Goal: Task Accomplishment & Management: Use online tool/utility

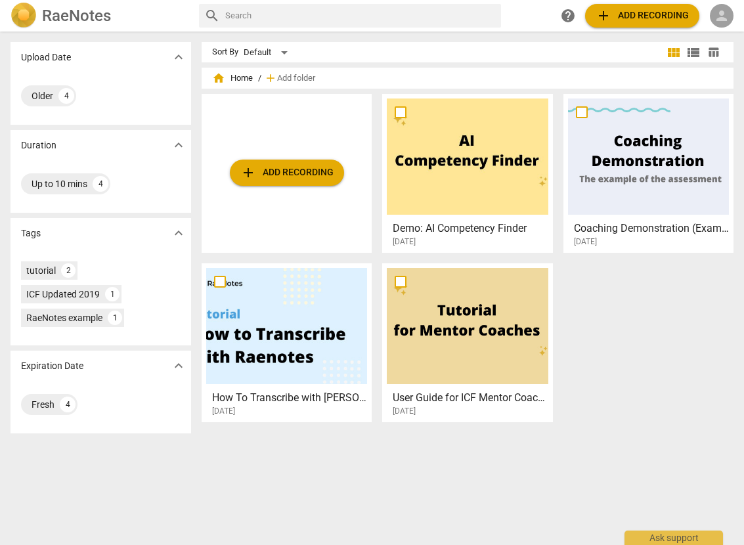
click at [716, 14] on span "person" at bounding box center [722, 16] width 16 height 16
click at [708, 36] on li "Login" at bounding box center [710, 32] width 47 height 32
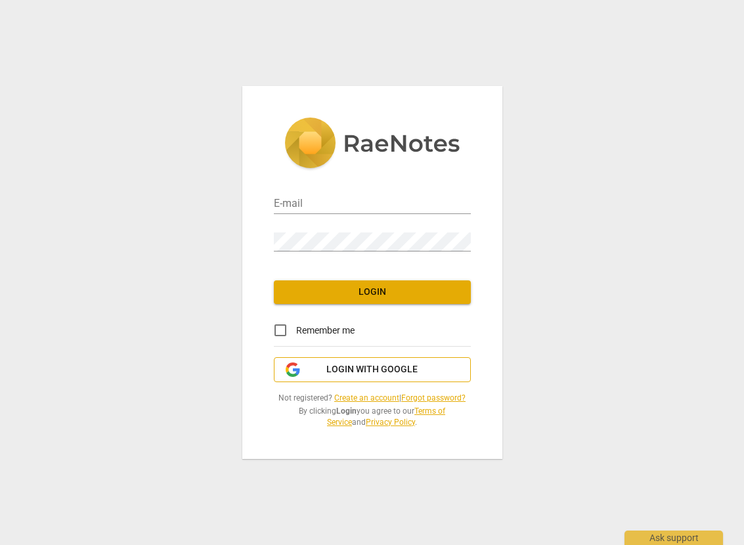
click at [402, 374] on span "Login with Google" at bounding box center [371, 369] width 91 height 13
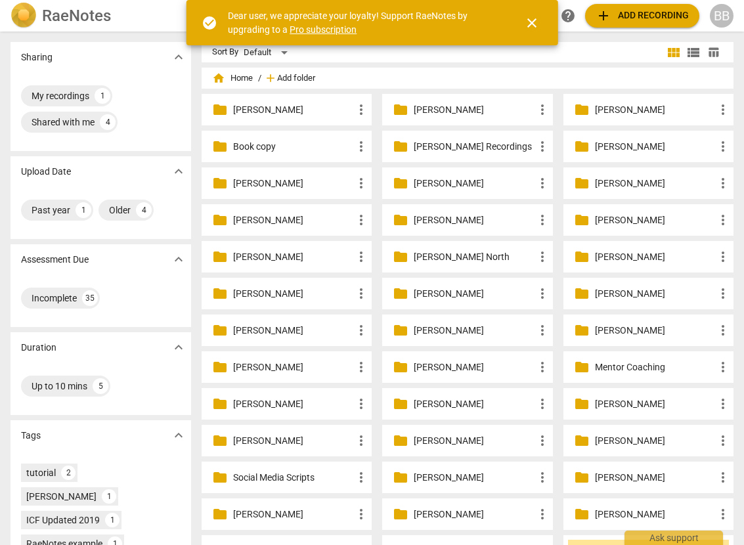
click at [299, 78] on span "Add folder" at bounding box center [296, 79] width 38 height 10
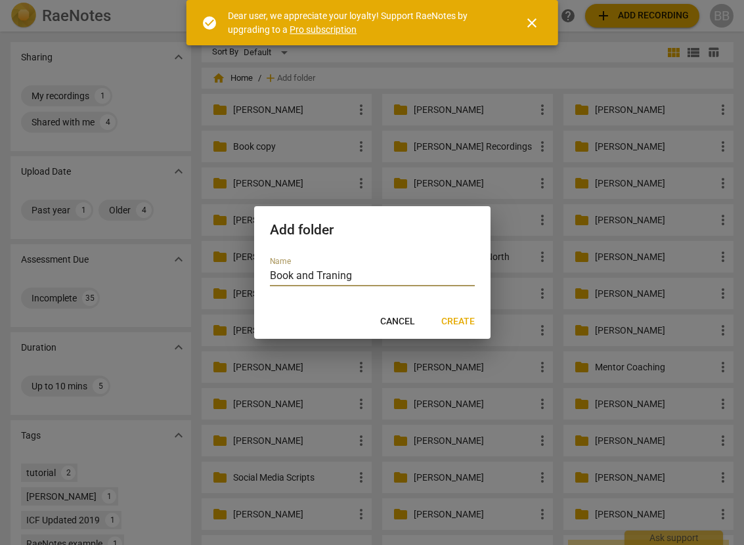
type input "Book and Traning"
click at [462, 321] on span "Create" at bounding box center [457, 321] width 33 height 13
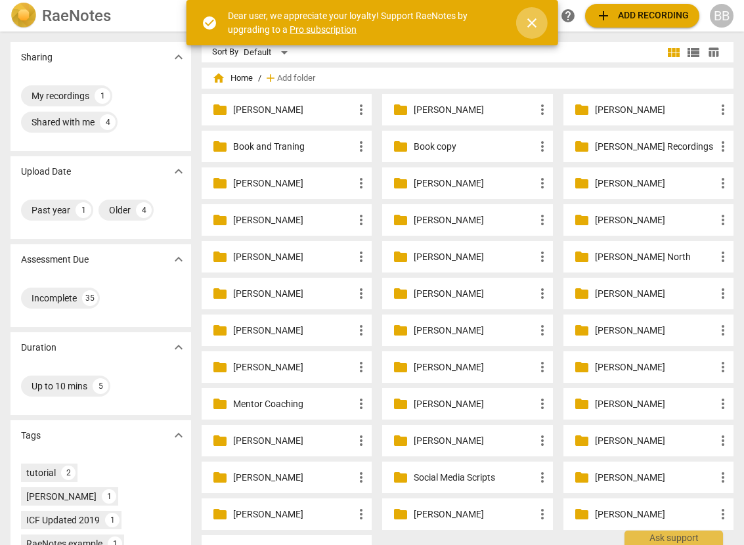
click at [533, 25] on span "close" at bounding box center [532, 23] width 16 height 16
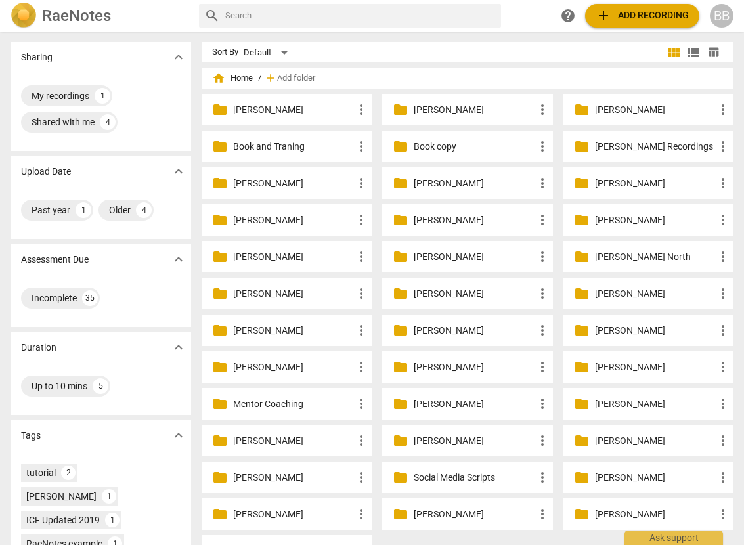
click at [295, 148] on p "Book and Traning" at bounding box center [293, 147] width 120 height 14
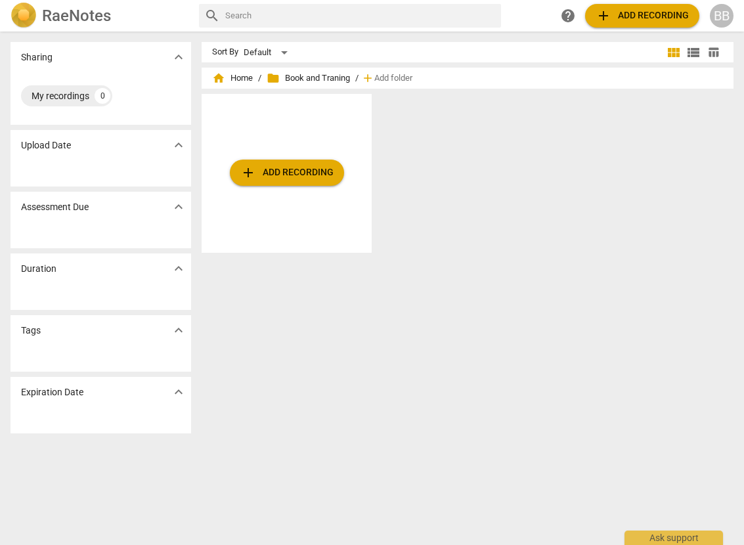
click at [299, 177] on span "add Add recording" at bounding box center [286, 173] width 93 height 16
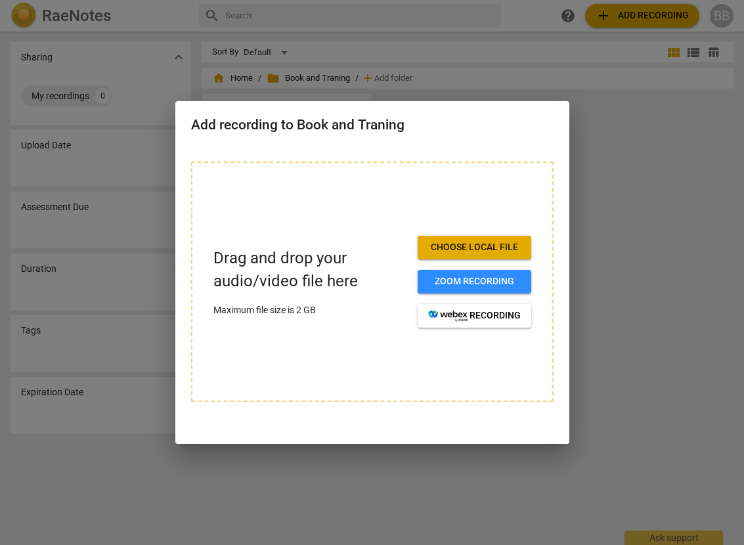
click at [461, 248] on span "Choose local file" at bounding box center [474, 247] width 93 height 13
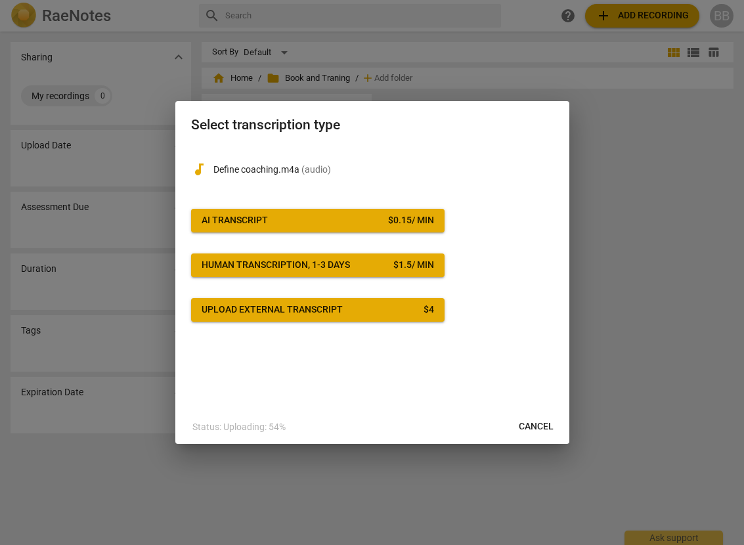
click at [363, 220] on span "AI Transcript $ 0.15 / min" at bounding box center [318, 220] width 232 height 13
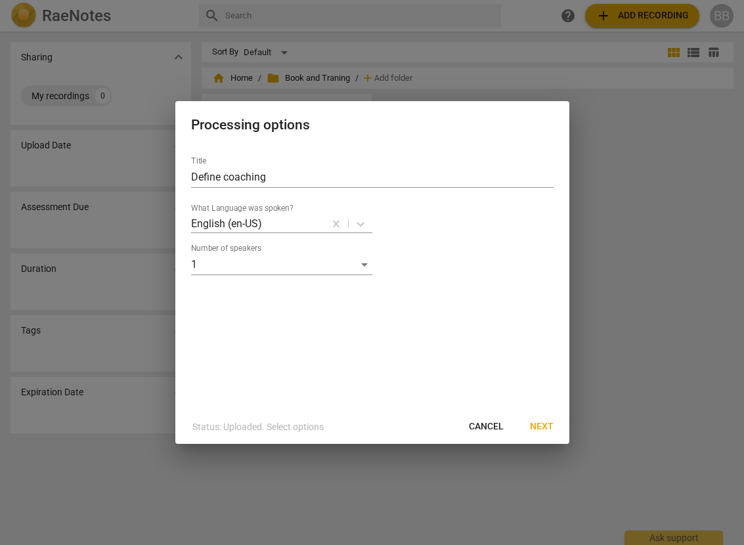
click at [541, 427] on span "Next" at bounding box center [542, 426] width 24 height 13
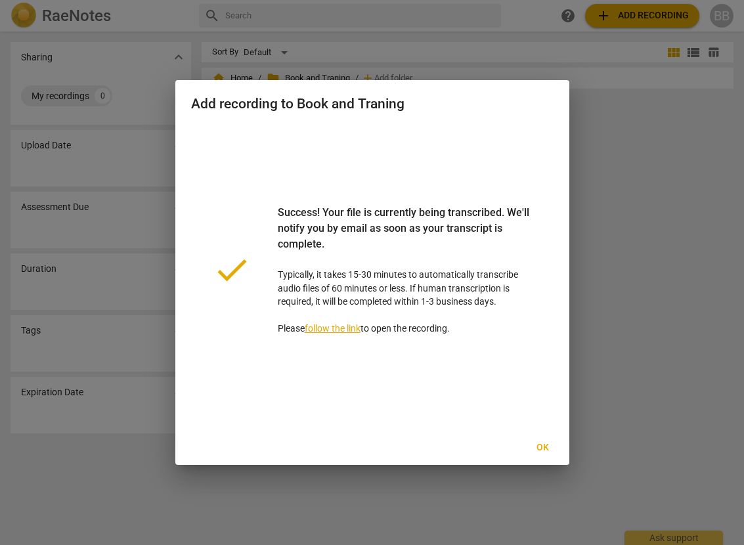
click at [540, 448] on span "Ok" at bounding box center [542, 447] width 21 height 13
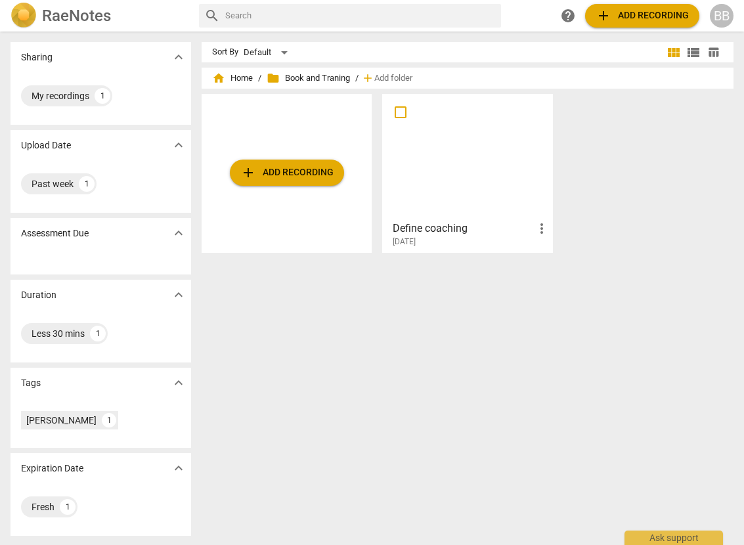
click at [309, 175] on span "add Add recording" at bounding box center [286, 173] width 93 height 16
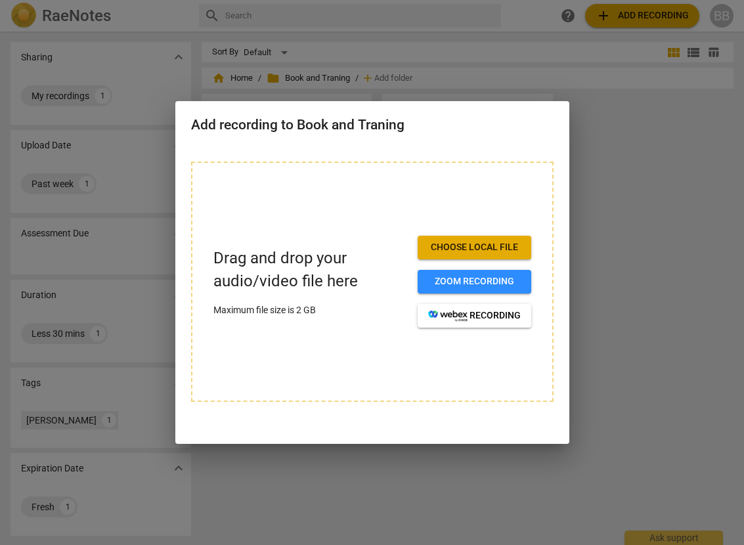
click at [462, 253] on span "Choose local file" at bounding box center [474, 247] width 93 height 13
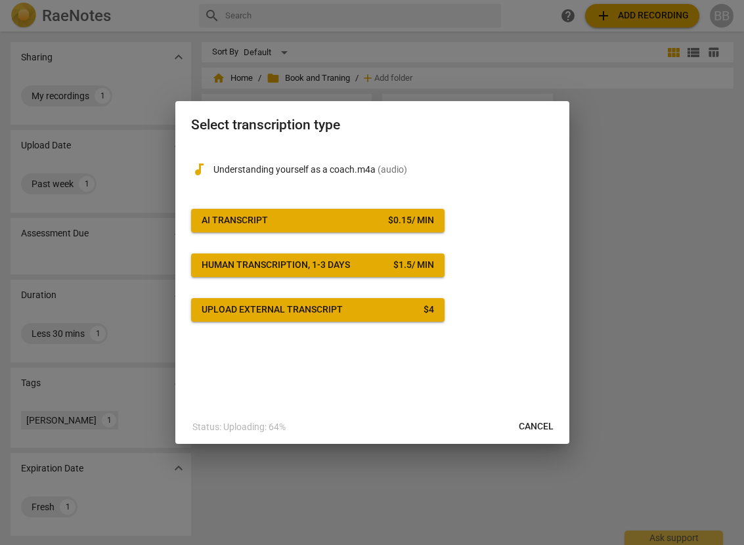
click at [362, 217] on span "AI Transcript $ 0.15 / min" at bounding box center [318, 220] width 232 height 13
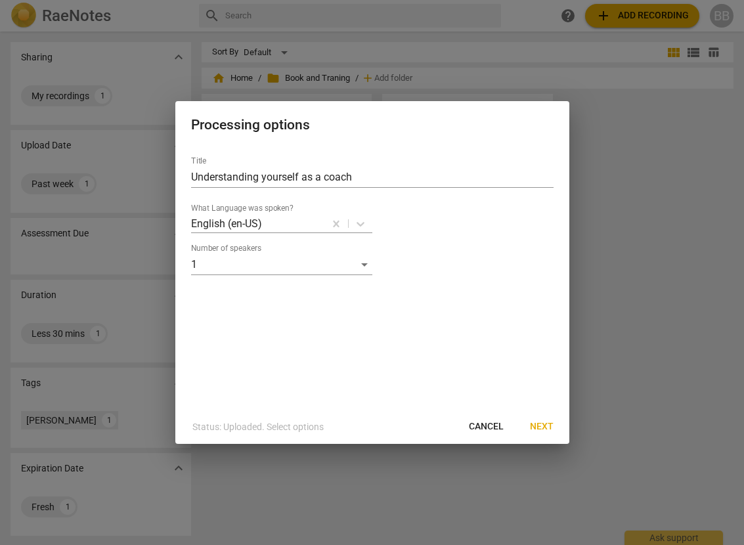
click at [548, 427] on span "Next" at bounding box center [542, 426] width 24 height 13
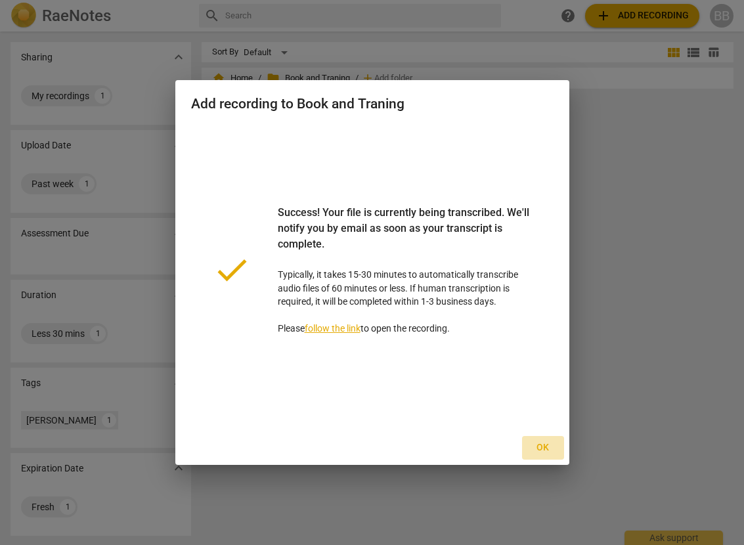
drag, startPoint x: 548, startPoint y: 448, endPoint x: 550, endPoint y: 439, distance: 8.8
click at [548, 448] on span "Ok" at bounding box center [542, 447] width 21 height 13
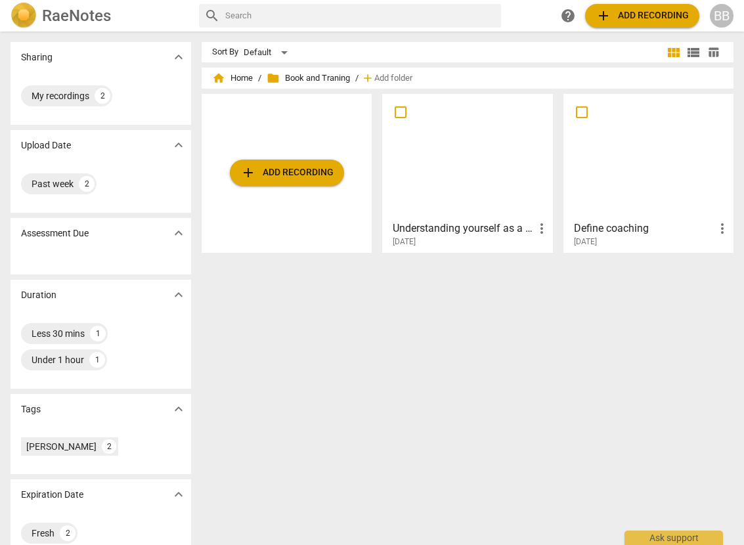
click at [230, 160] on button "add Add recording" at bounding box center [287, 173] width 114 height 26
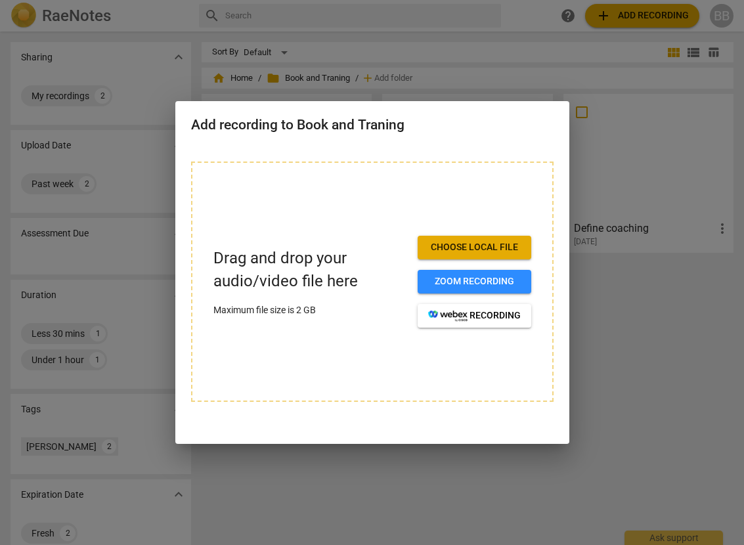
click at [618, 391] on div at bounding box center [372, 272] width 744 height 545
